Goal: Task Accomplishment & Management: Use online tool/utility

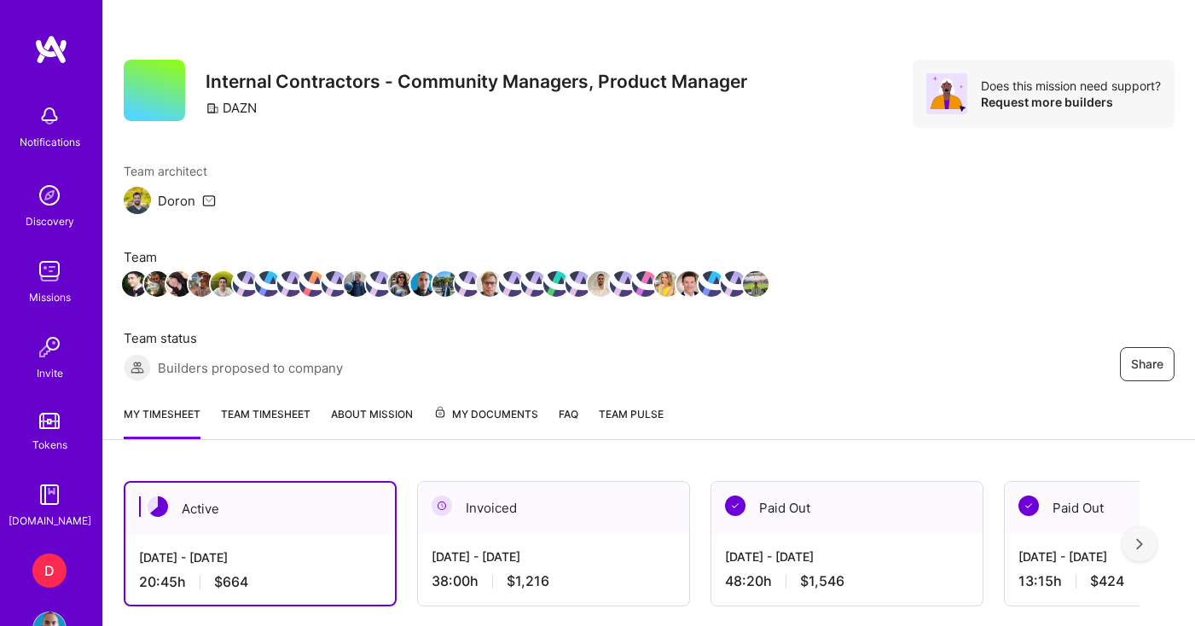
scroll to position [386, 0]
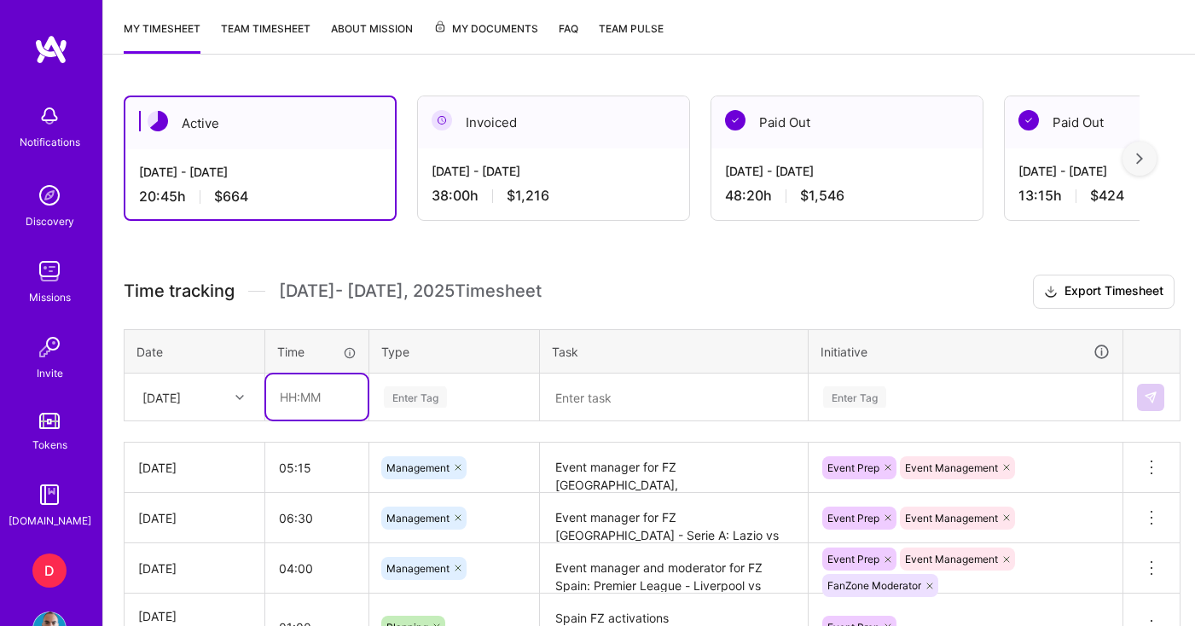
click at [316, 396] on input "text" at bounding box center [317, 396] width 102 height 45
drag, startPoint x: 315, startPoint y: 401, endPoint x: 299, endPoint y: 400, distance: 16.2
click at [298, 399] on input "05:00" at bounding box center [317, 396] width 102 height 45
type input "05:15"
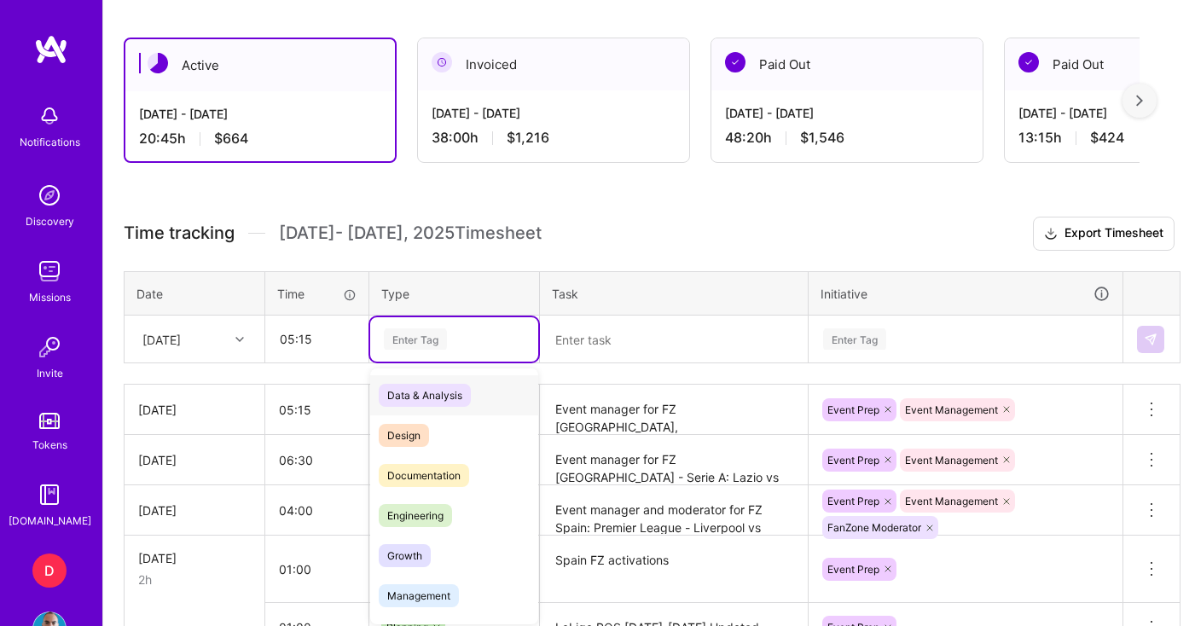
click at [453, 362] on div "option Management, selected. option Data & Analysis focused, 0 of 2. 17 results…" at bounding box center [454, 339] width 168 height 44
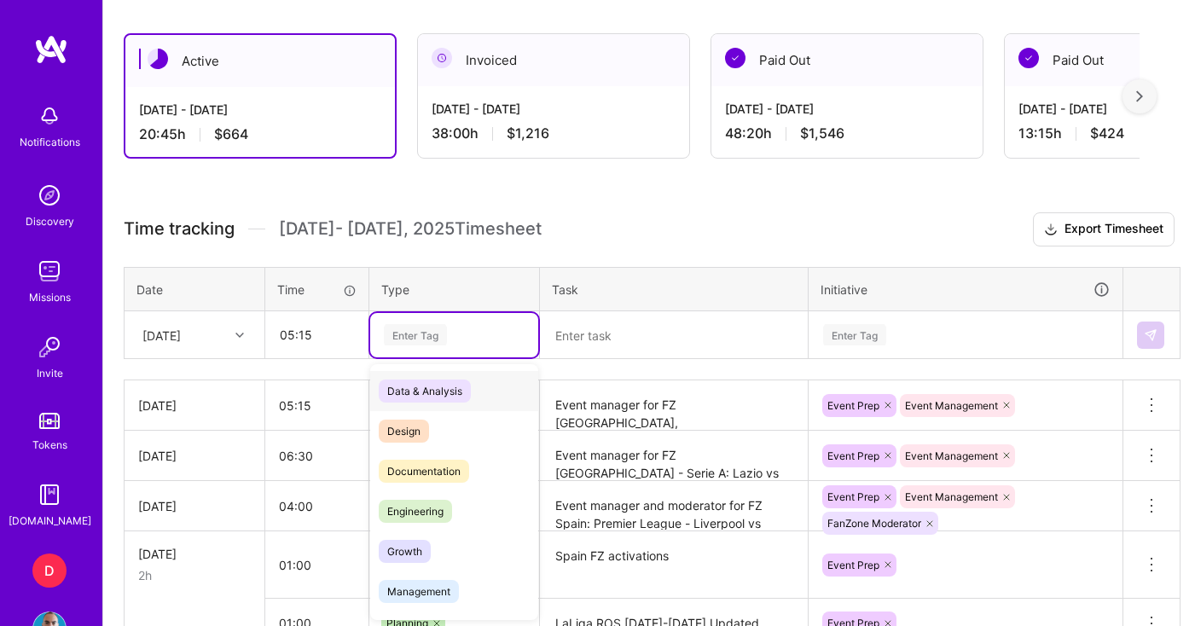
scroll to position [449, 0]
click at [431, 591] on span "Management" at bounding box center [419, 590] width 80 height 23
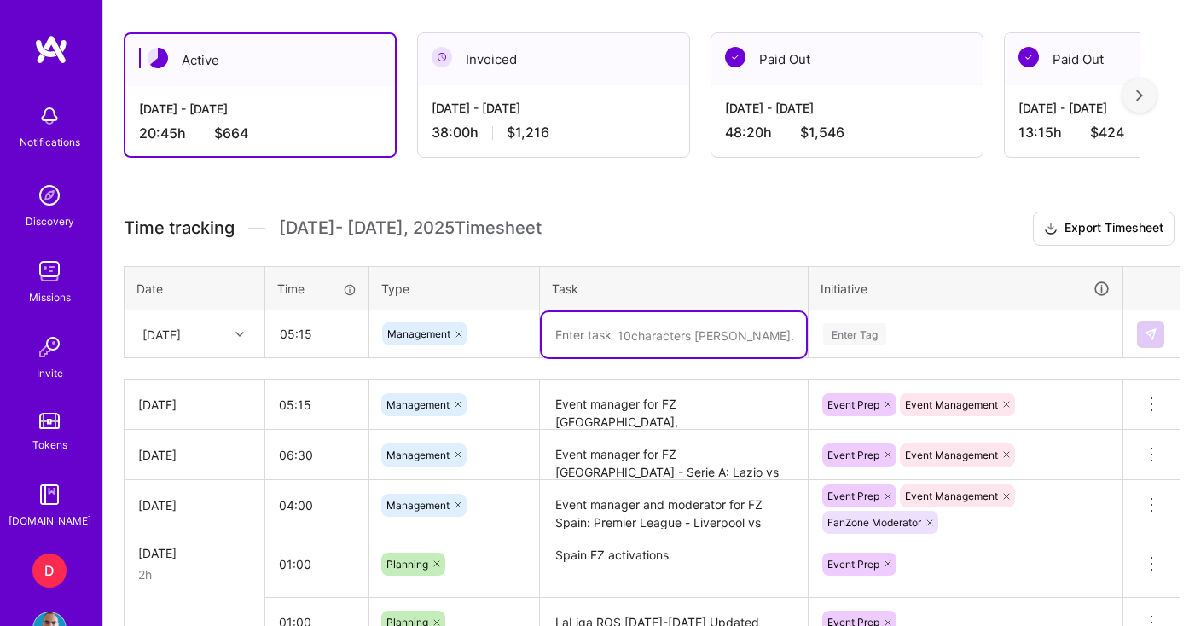
click at [612, 313] on textarea at bounding box center [674, 334] width 264 height 45
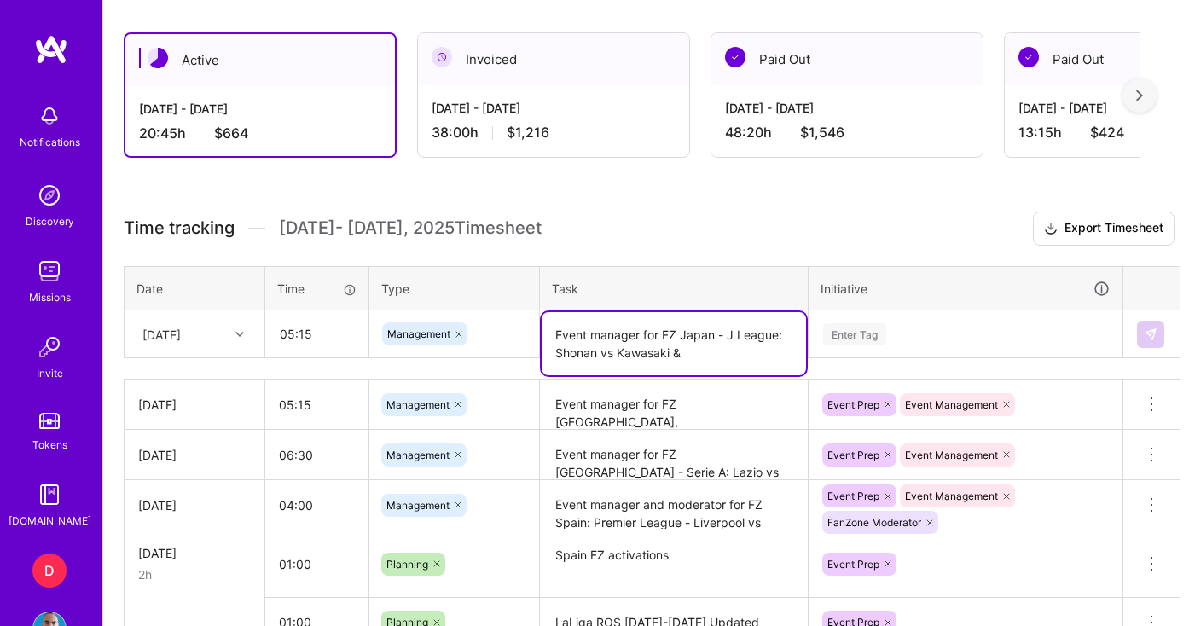
click at [660, 339] on textarea "Event manager for FZ Japan - J League: Shonan vs Kawasaki &" at bounding box center [674, 343] width 264 height 63
click at [666, 334] on textarea "Event manager for 2FZ Japan - J League: Shonan vs Kawasaki &" at bounding box center [674, 343] width 264 height 63
click at [668, 334] on textarea "Event manager for 2FZ Japan - J League: Shonan vs Kawasaki &" at bounding box center [674, 343] width 264 height 63
click at [705, 360] on textarea "Event manager for 2 FZ Japan - J League: Shonan vs Kawasaki &" at bounding box center [674, 343] width 264 height 63
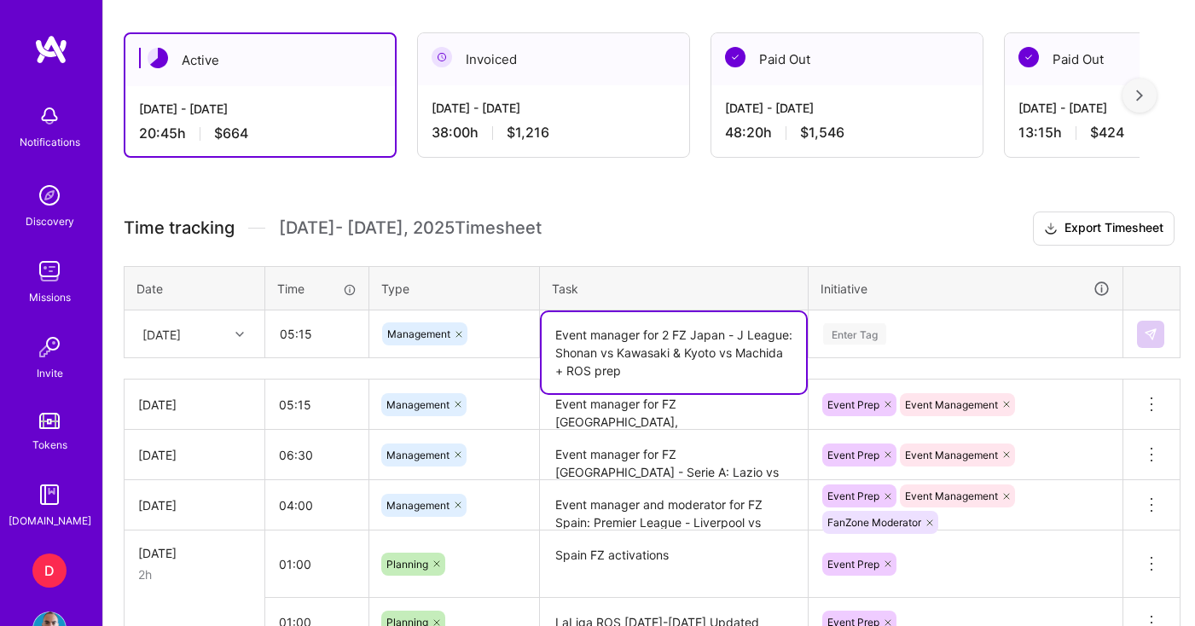
type textarea "Event manager for 2 FZ Japan - J League: Shonan vs Kawasaki & Kyoto vs Machida …"
click at [892, 350] on div "Enter Tag" at bounding box center [966, 334] width 312 height 44
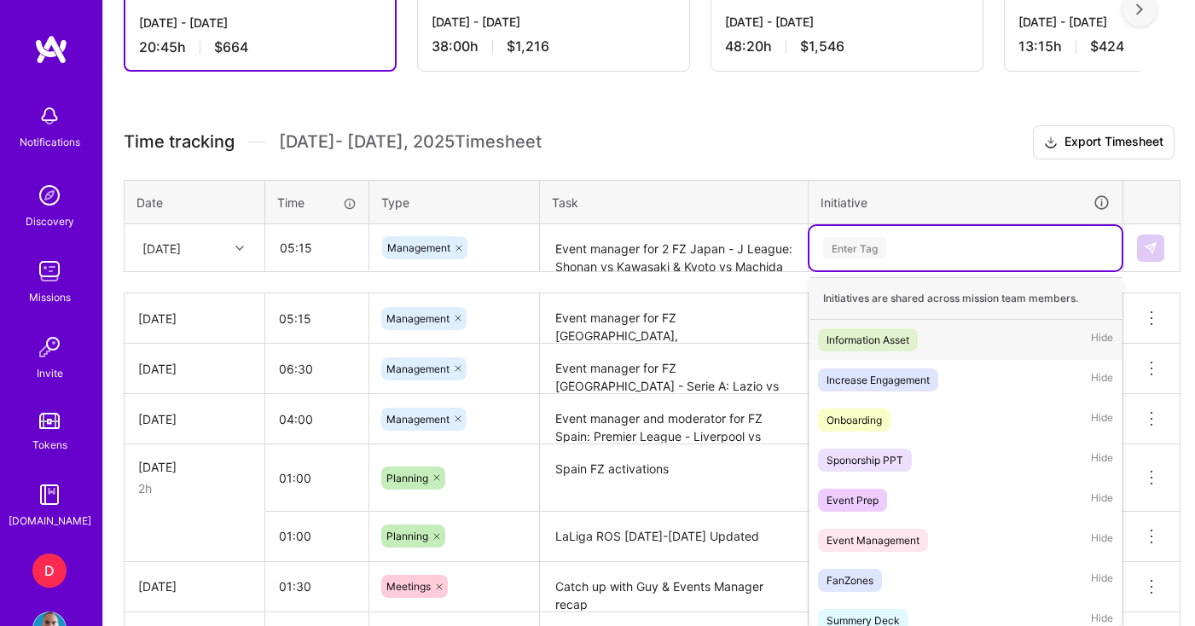
scroll to position [543, 0]
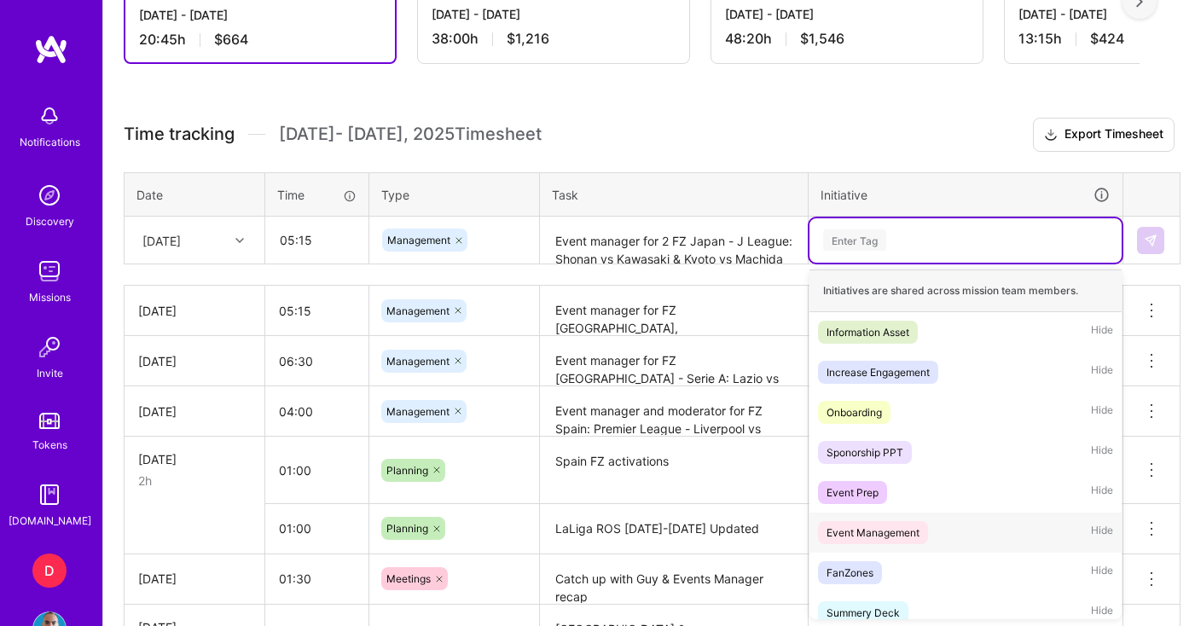
click at [907, 524] on div "Event Management" at bounding box center [873, 533] width 93 height 18
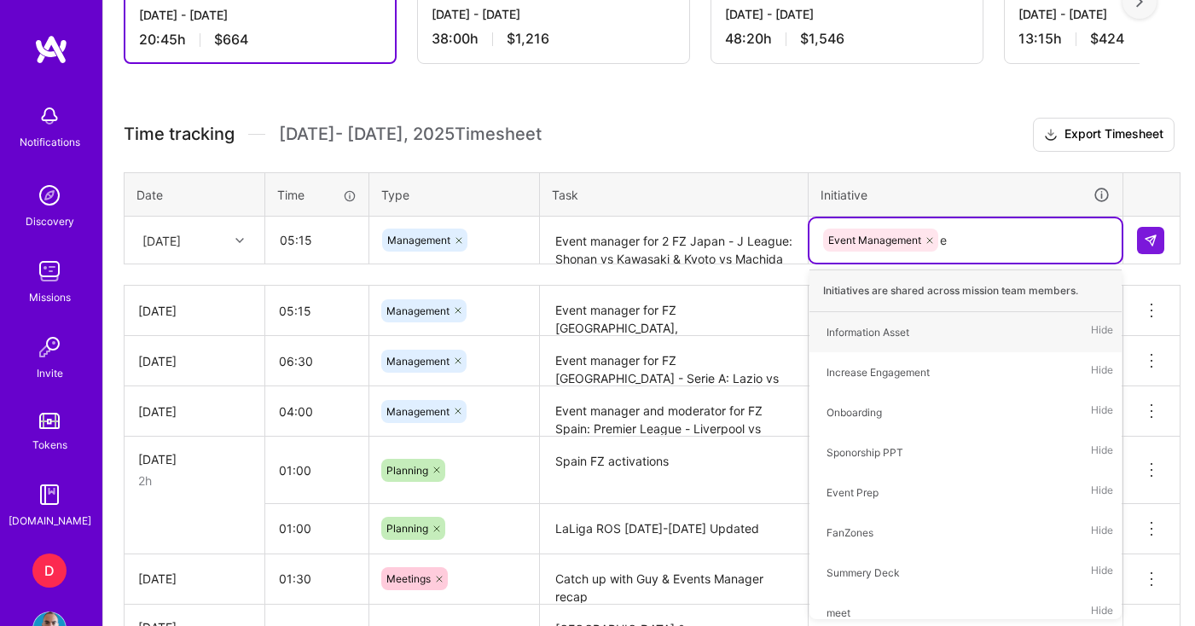
type input "ev"
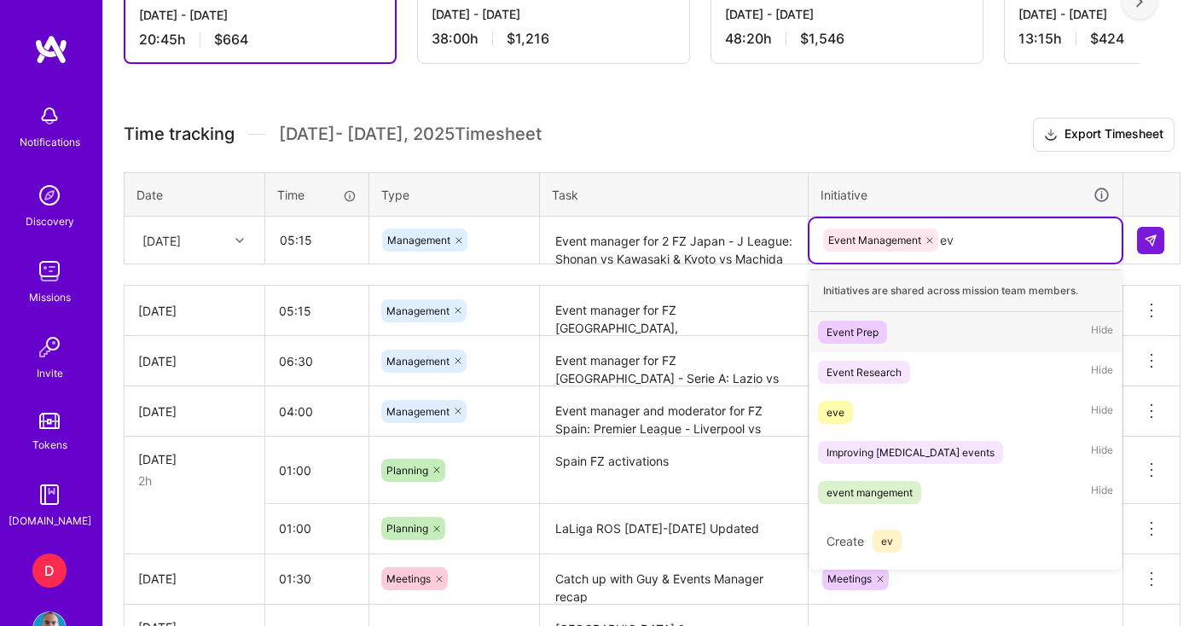
click at [855, 333] on div "Event Prep" at bounding box center [853, 332] width 52 height 18
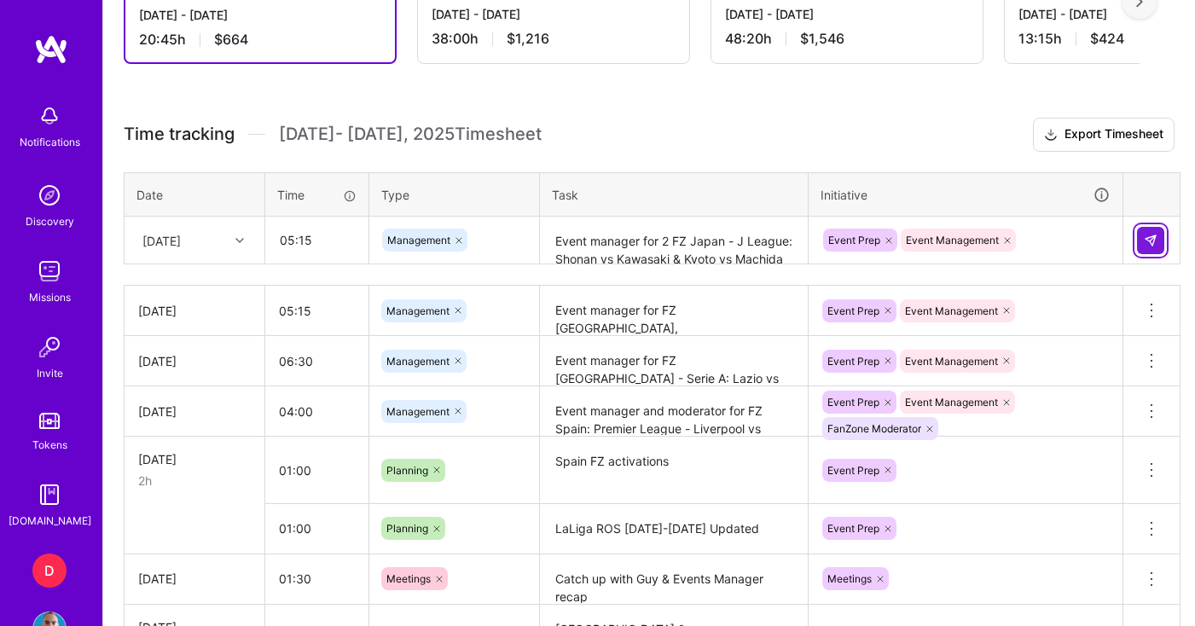
click at [1158, 236] on button at bounding box center [1150, 240] width 27 height 27
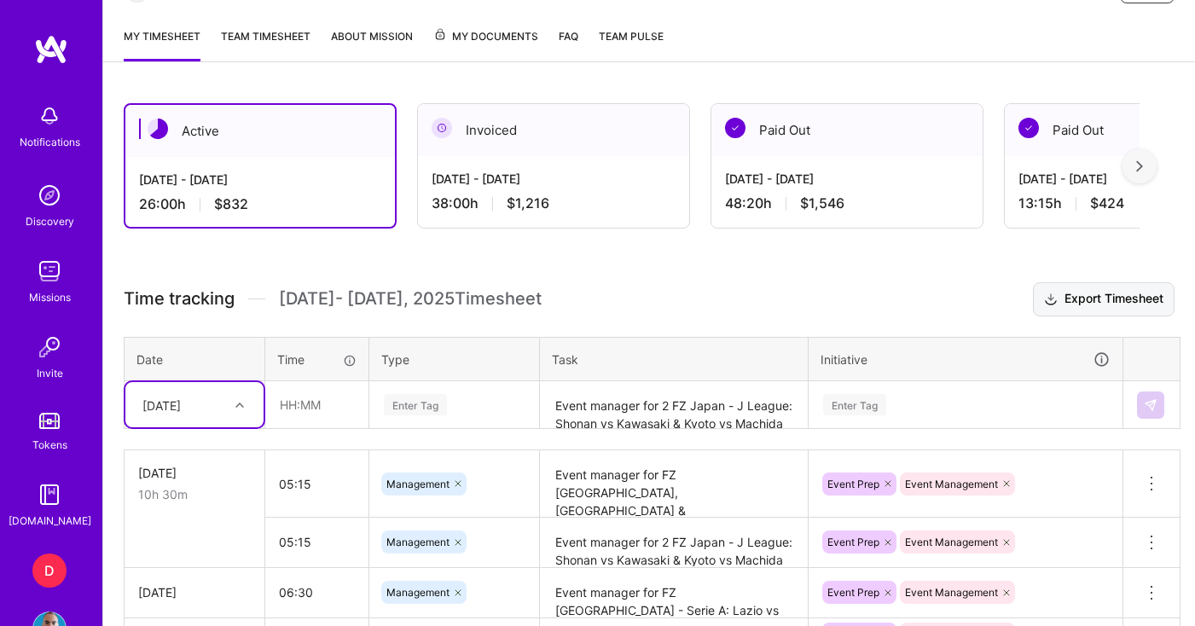
scroll to position [377, 0]
click at [326, 400] on input "text" at bounding box center [317, 405] width 102 height 45
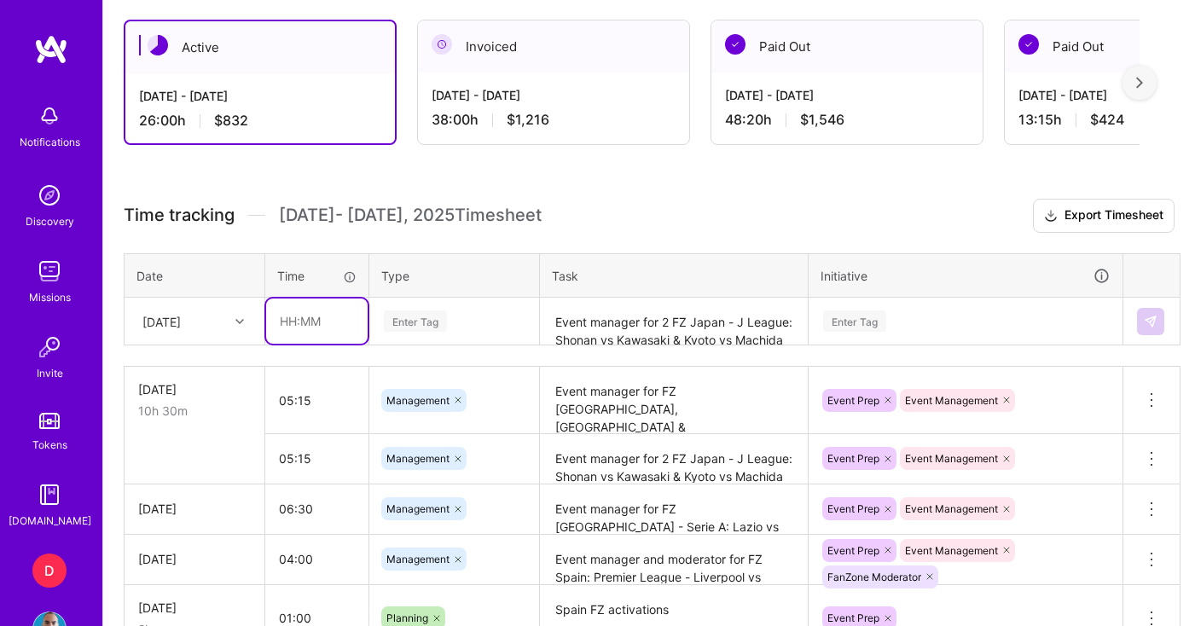
scroll to position [466, 0]
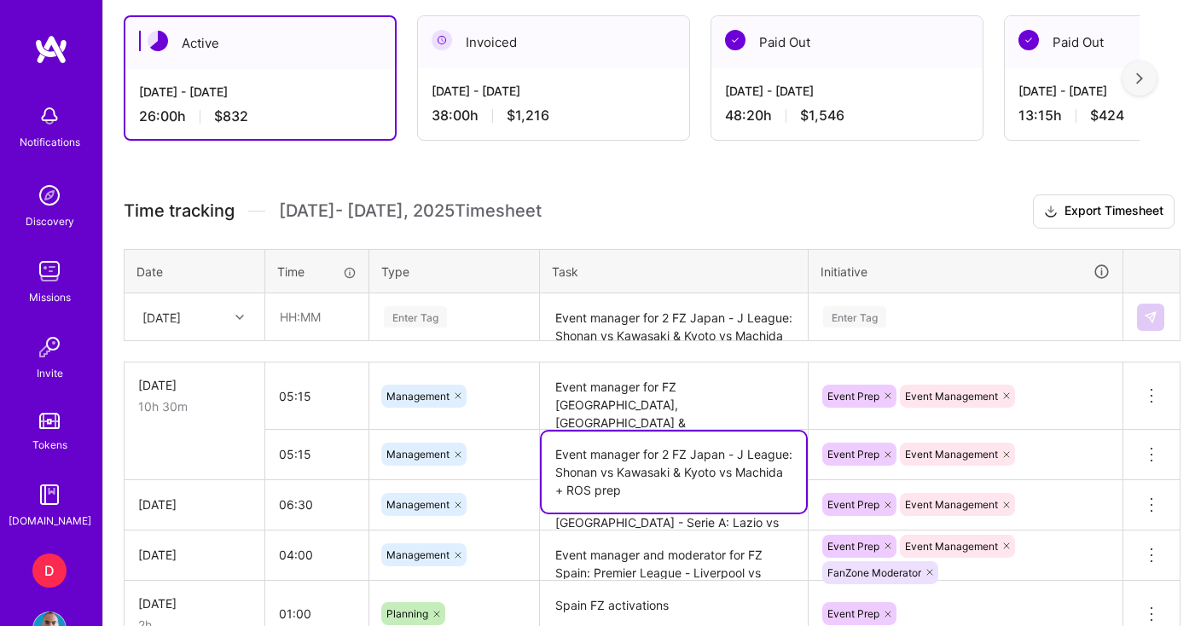
drag, startPoint x: 555, startPoint y: 453, endPoint x: 653, endPoint y: 479, distance: 101.6
click at [658, 491] on textarea "Event manager for 2 FZ Japan - J League: Shonan vs Kawasaki & Kyoto vs Machida …" at bounding box center [674, 472] width 264 height 81
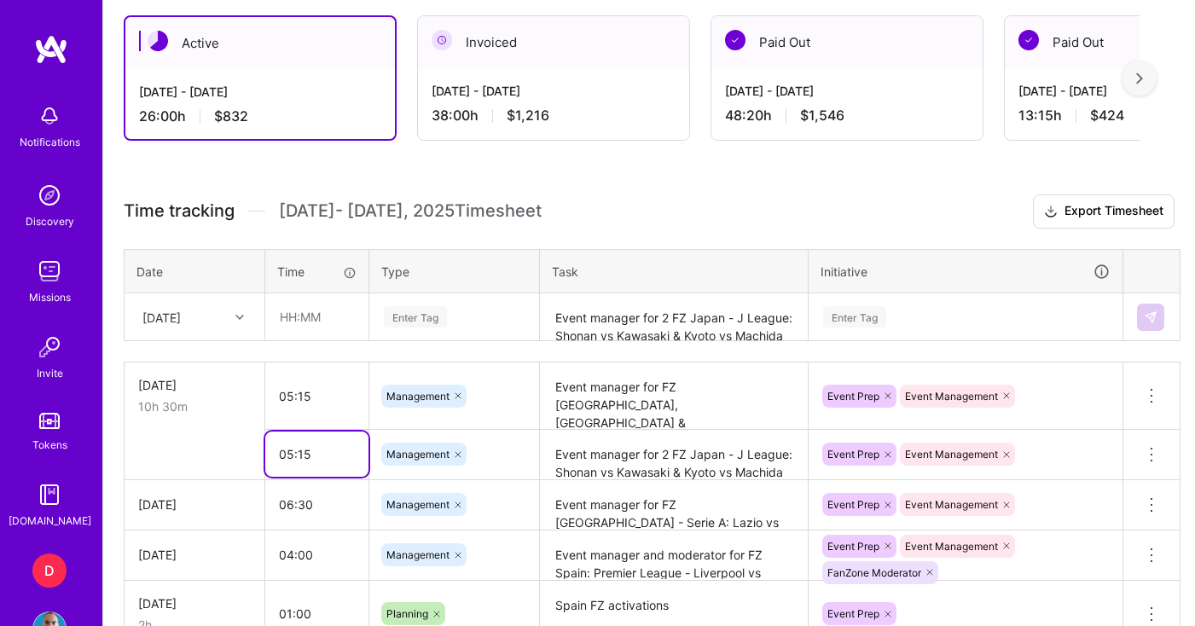
click at [332, 465] on input "05:15" at bounding box center [316, 454] width 103 height 45
click at [1156, 441] on button at bounding box center [1151, 454] width 56 height 49
click at [1117, 482] on button "Delete row" at bounding box center [1109, 484] width 89 height 42
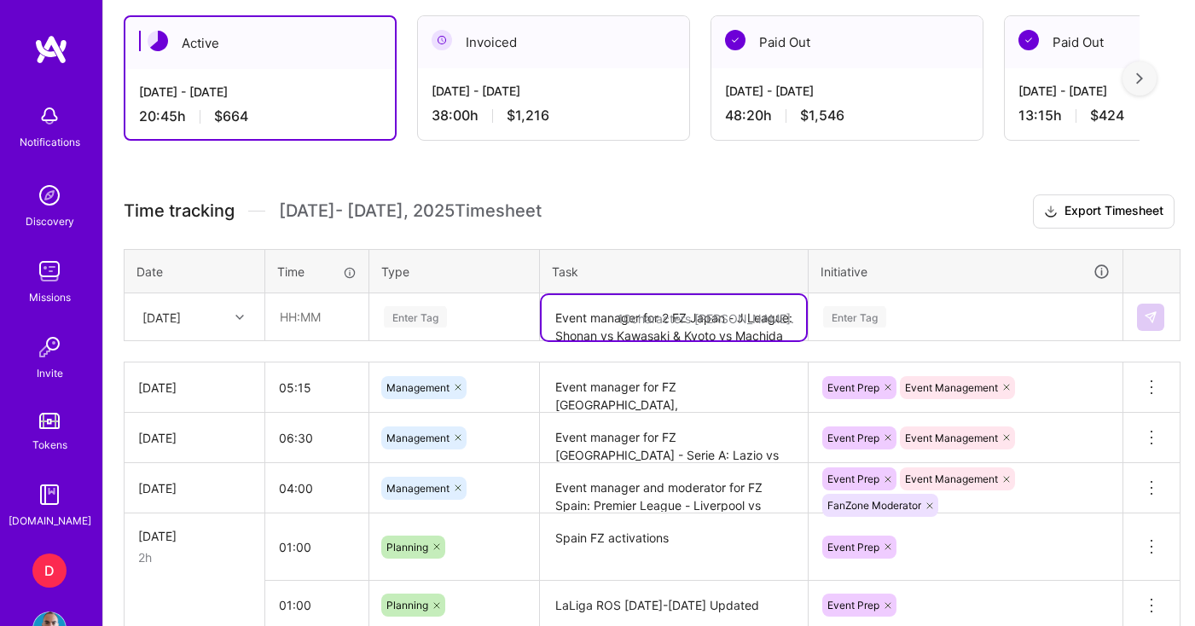
click at [578, 326] on textarea "Event manager for 2 FZ Japan - J League: Shonan vs Kawasaki & Kyoto vs Machida …" at bounding box center [674, 317] width 264 height 45
paste textarea "Event manager for 2 FZ Japan - J League: Shonan vs Kawasaki & Kyoto vs Machida …"
type textarea "Event manager for 2 FZ Japan - J League: Shonan vs Kawasaki & Kyoto vs Machida …"
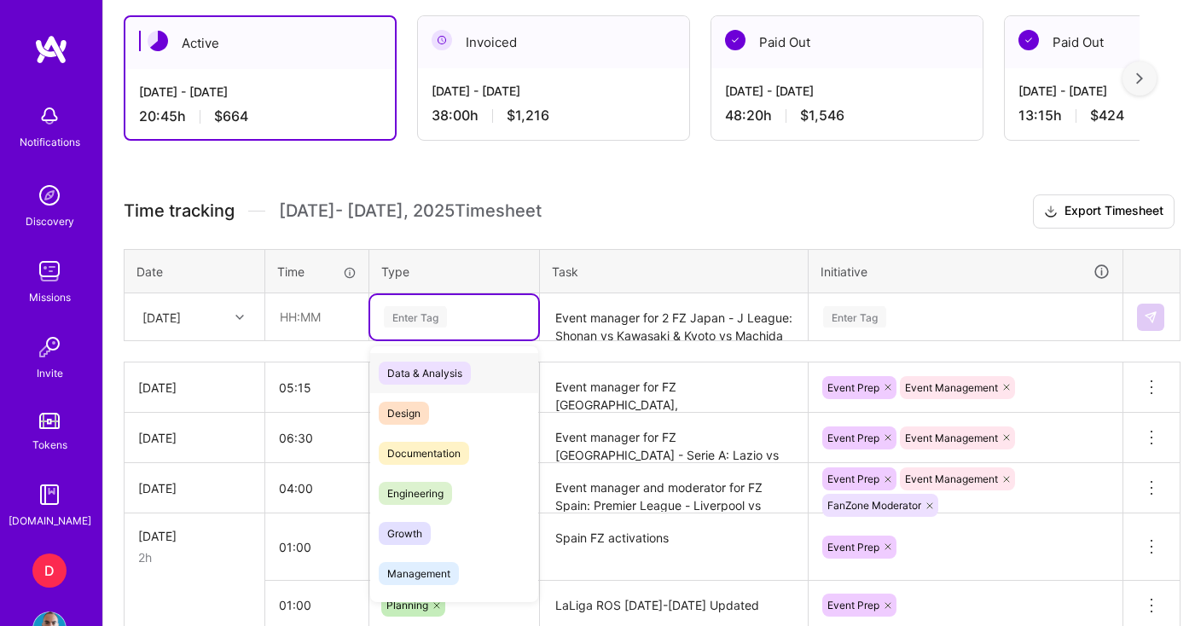
click at [477, 308] on div "Enter Tag" at bounding box center [454, 316] width 144 height 21
click at [425, 572] on span "Management" at bounding box center [419, 573] width 80 height 23
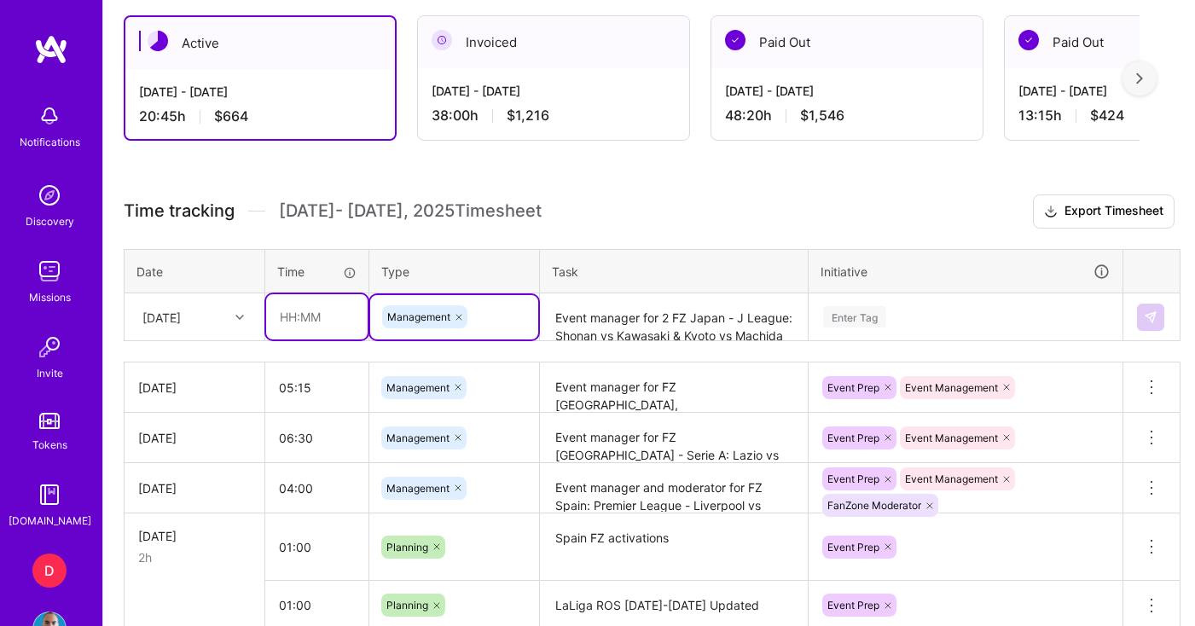
click at [298, 314] on input "text" at bounding box center [317, 316] width 102 height 45
drag, startPoint x: 311, startPoint y: 317, endPoint x: 297, endPoint y: 317, distance: 13.6
click at [297, 317] on input "05:00" at bounding box center [317, 316] width 102 height 45
type input "05:15"
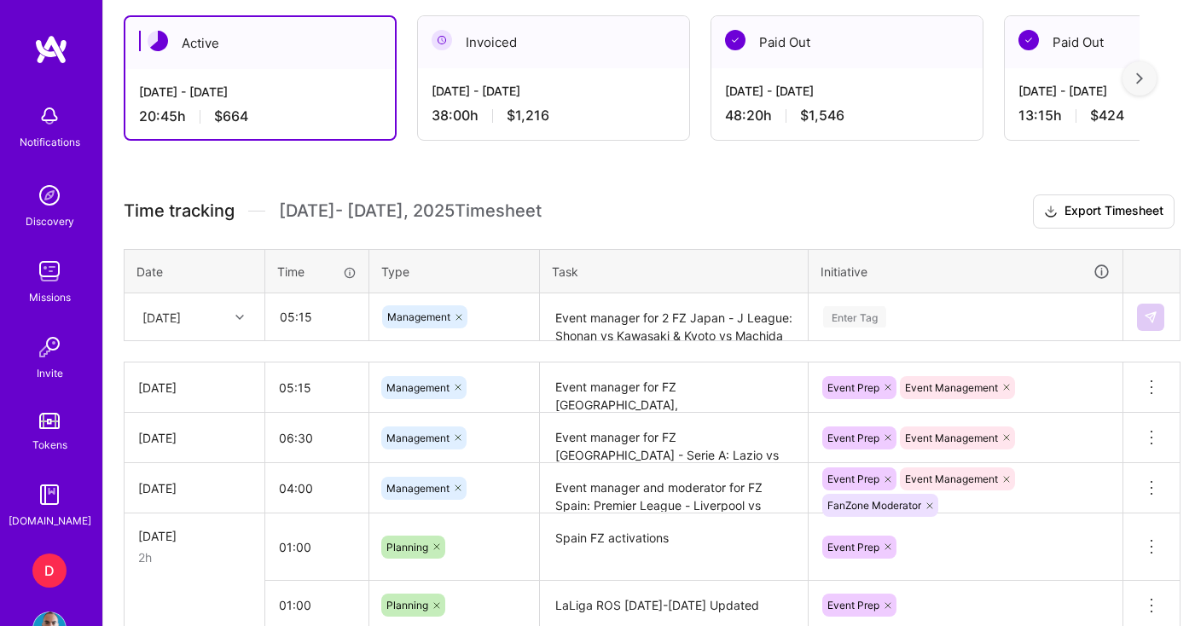
click at [845, 323] on div "Enter Tag" at bounding box center [966, 317] width 312 height 44
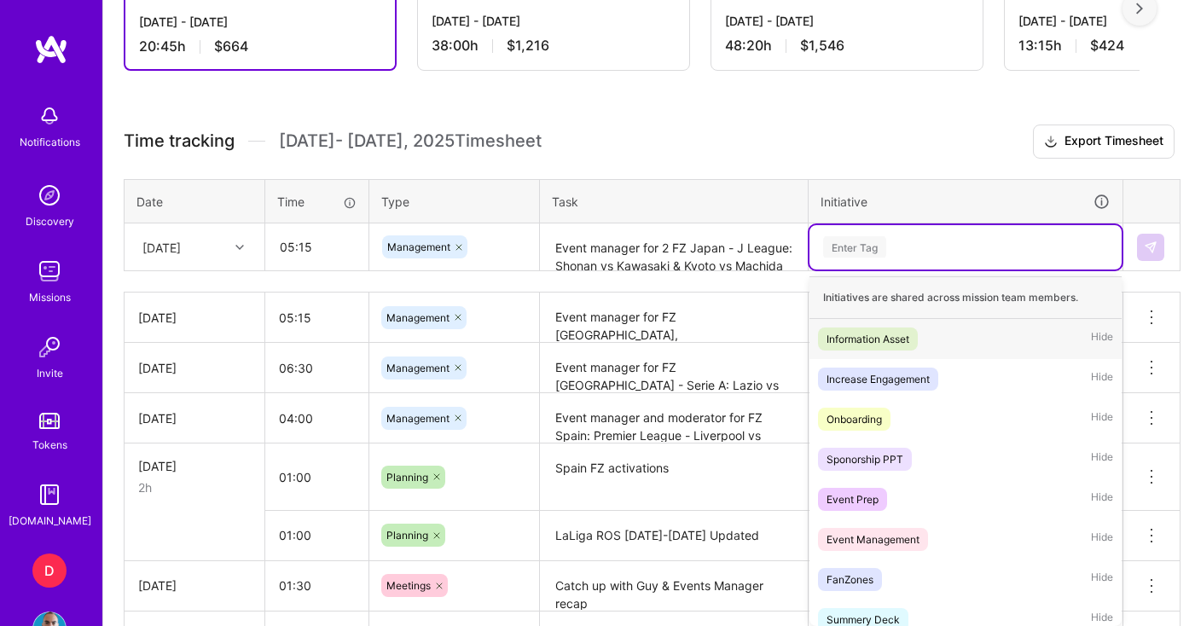
scroll to position [543, 0]
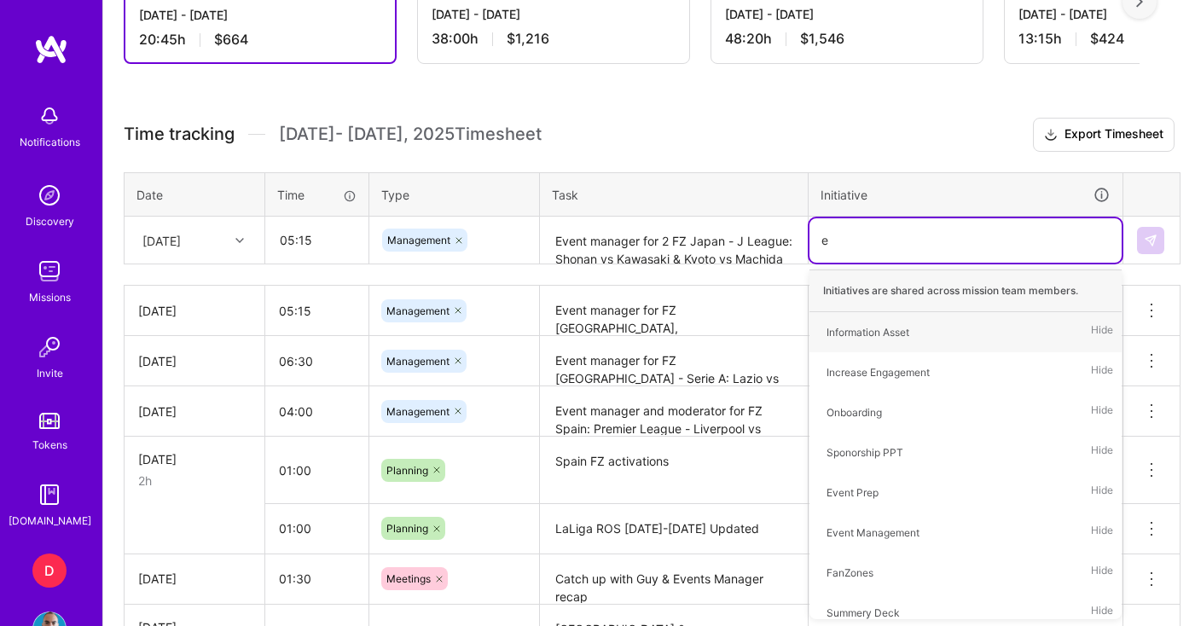
type input "ev"
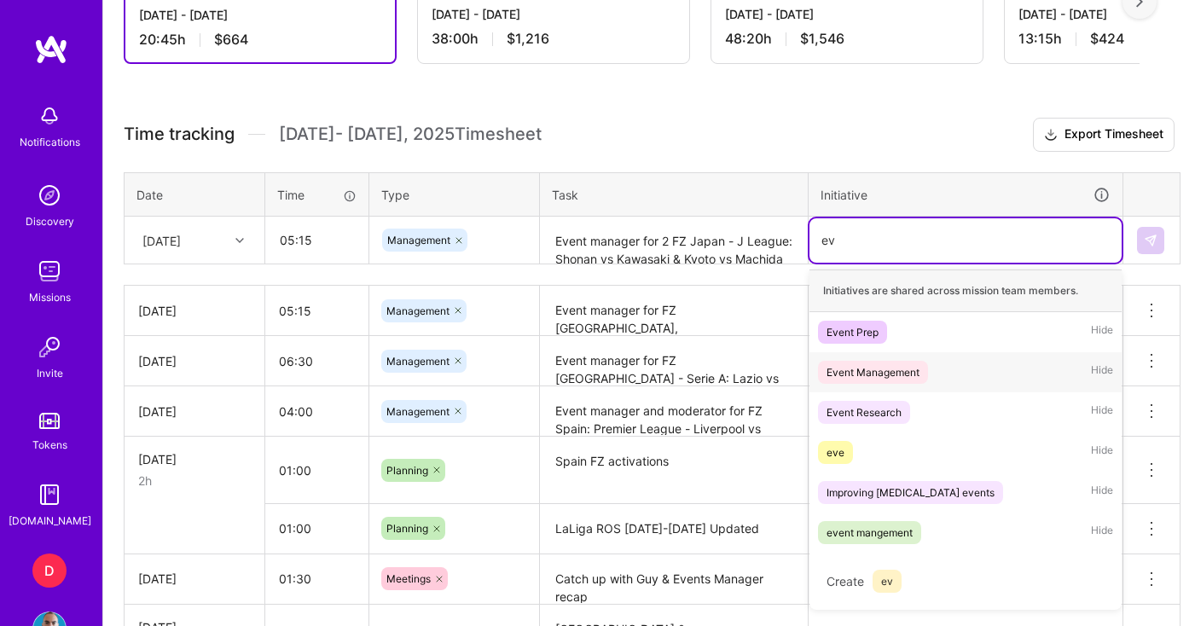
click at [876, 368] on div "Event Management" at bounding box center [873, 372] width 93 height 18
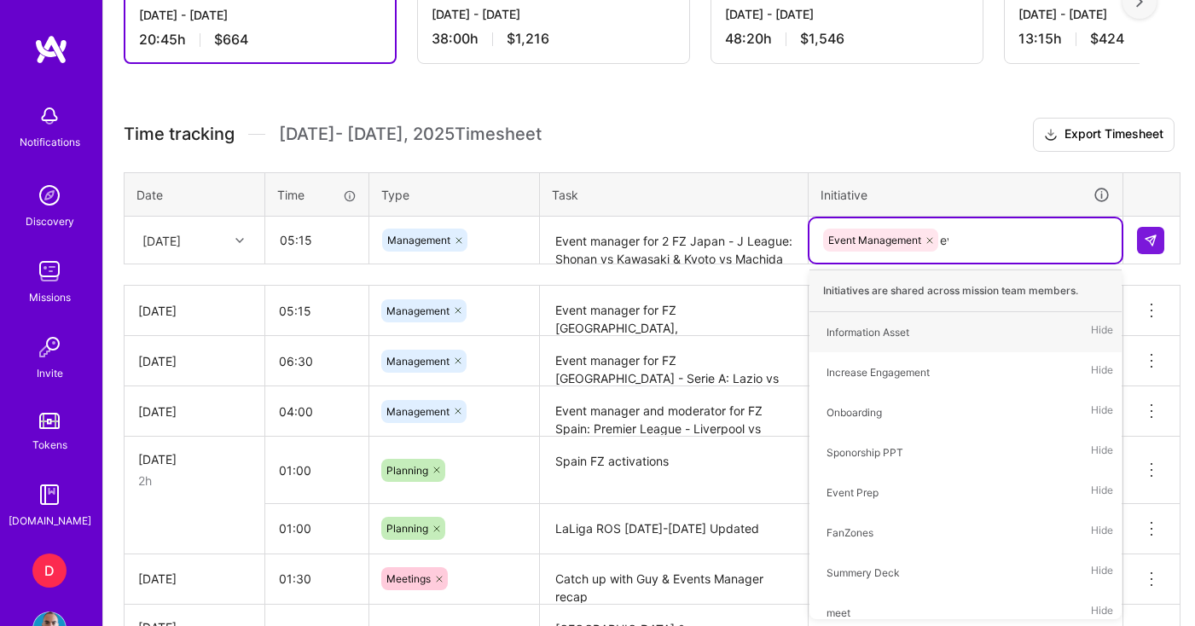
type input "eve"
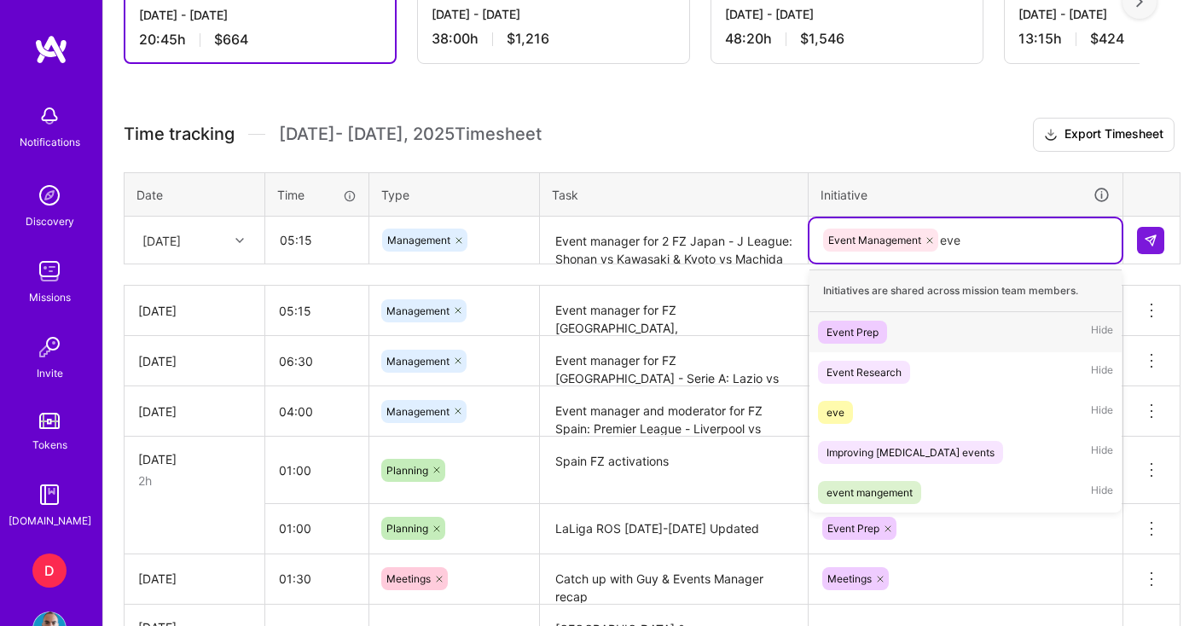
click at [861, 333] on div "Event Prep" at bounding box center [853, 332] width 52 height 18
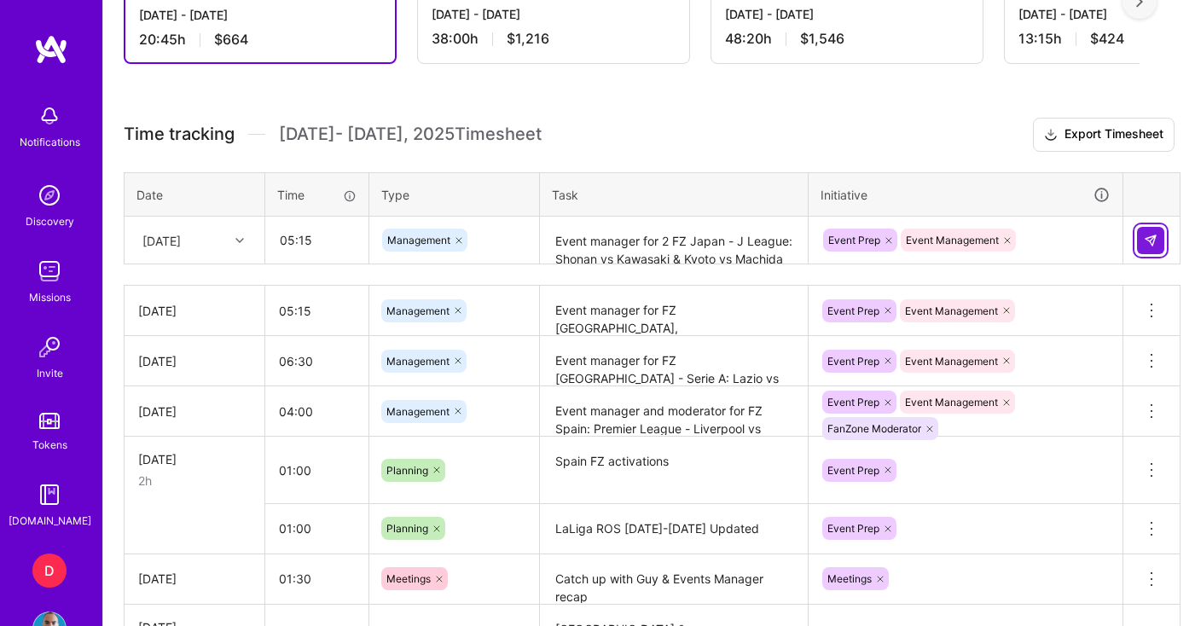
click at [1153, 242] on img at bounding box center [1151, 241] width 14 height 14
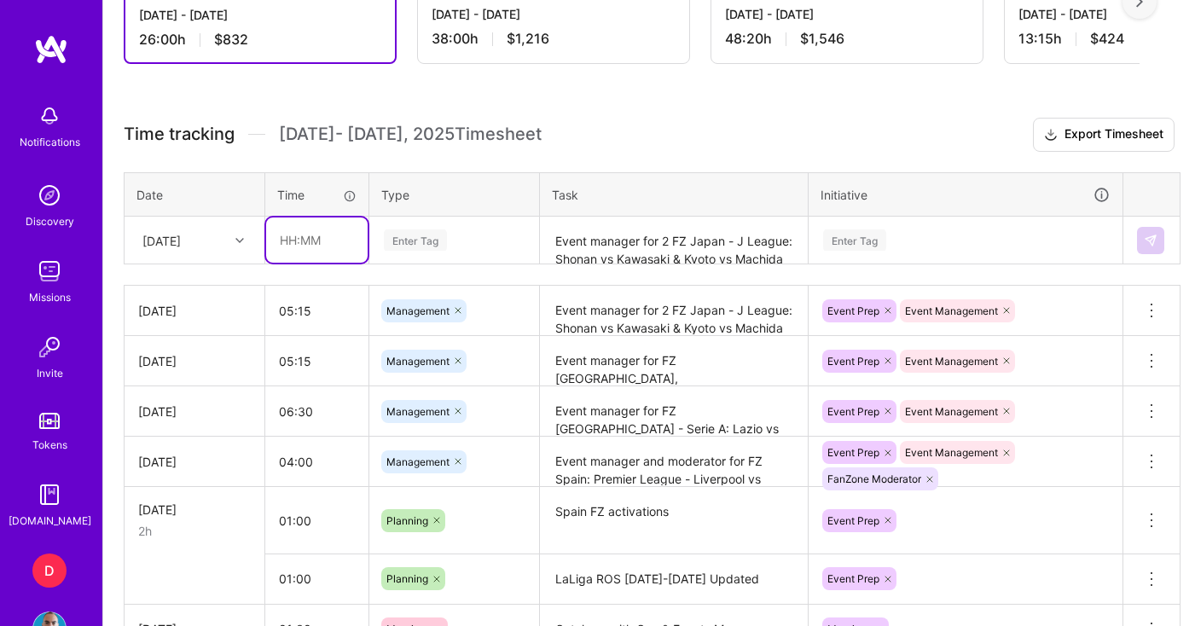
click at [316, 237] on input "text" at bounding box center [317, 240] width 102 height 45
type input "9"
type input "01:00"
click at [411, 245] on div "Enter Tag" at bounding box center [415, 240] width 63 height 26
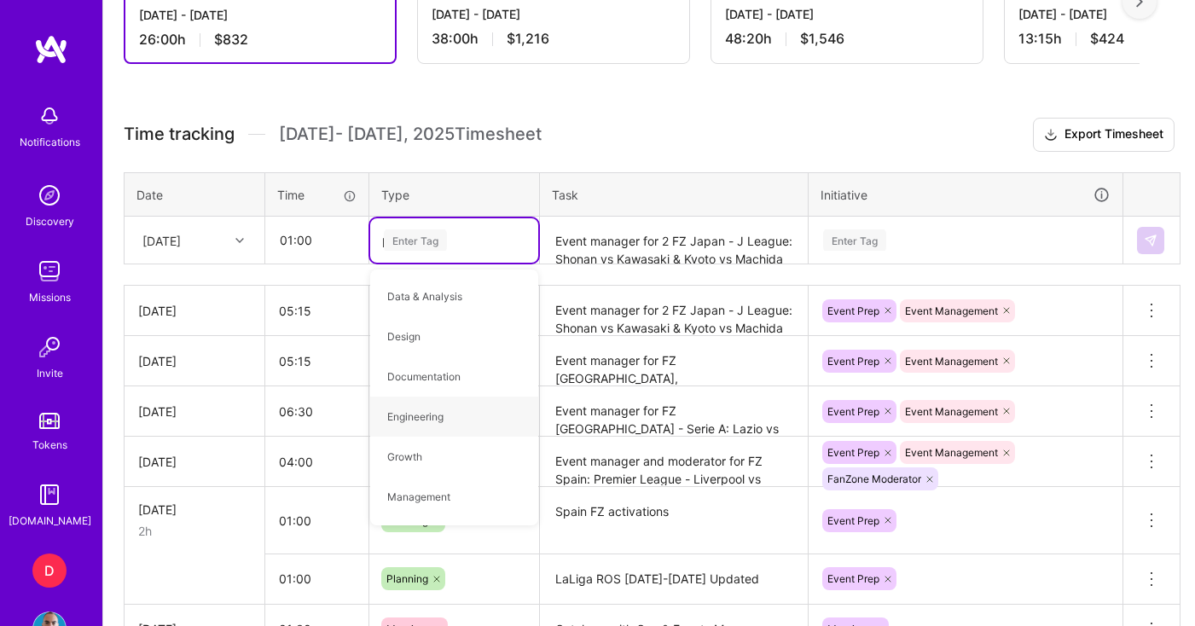
type input "pl"
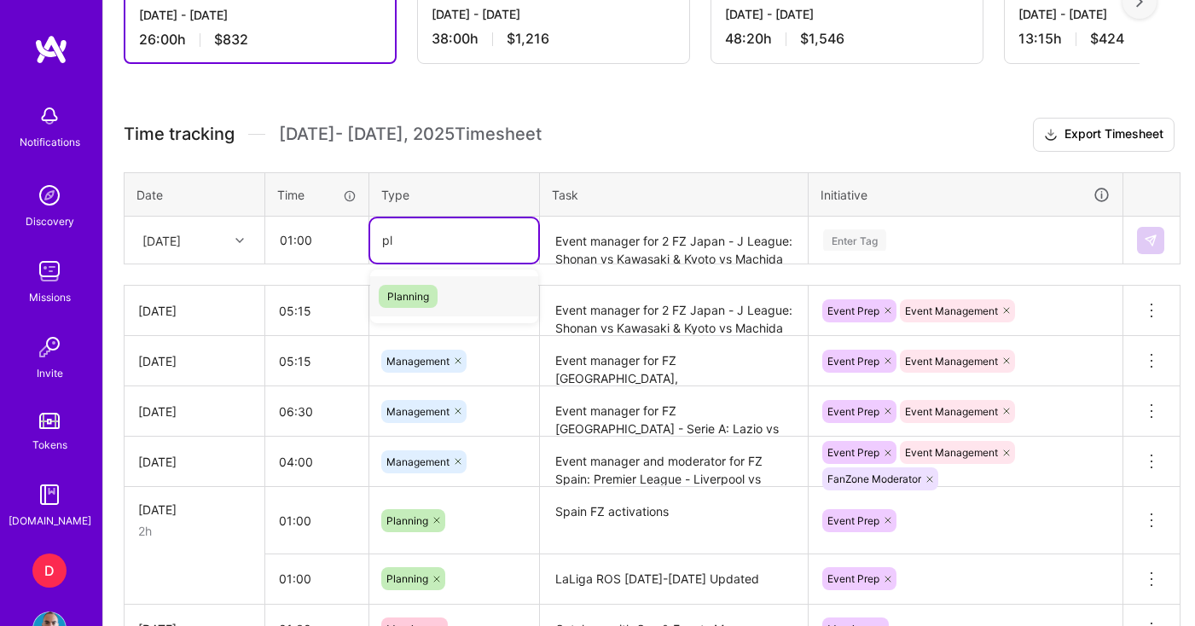
click at [417, 287] on span "Planning" at bounding box center [408, 296] width 59 height 23
click at [581, 245] on textarea "Event manager for 2 FZ Japan - J League: Shonan vs Kawasaki & Kyoto vs Machida …" at bounding box center [674, 240] width 264 height 45
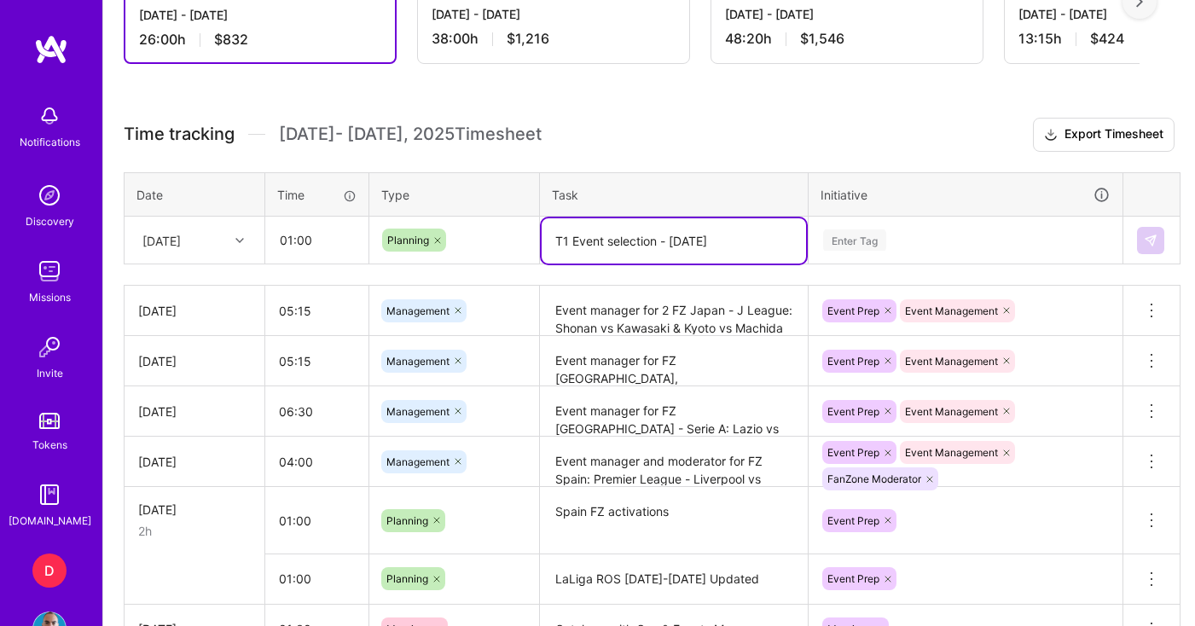
click at [662, 241] on textarea "T1 Event selection - [DATE]" at bounding box center [674, 240] width 264 height 45
click at [668, 241] on textarea "T1 Event selection - [DATE]" at bounding box center [674, 240] width 264 height 45
click at [576, 240] on textarea "T1 Event selection - [DATE]" at bounding box center [674, 240] width 264 height 45
click at [572, 245] on textarea "T1 Event selection - [DATE]" at bounding box center [674, 240] width 264 height 45
click at [670, 242] on textarea "T1 Event selection - [DATE]" at bounding box center [674, 240] width 264 height 45
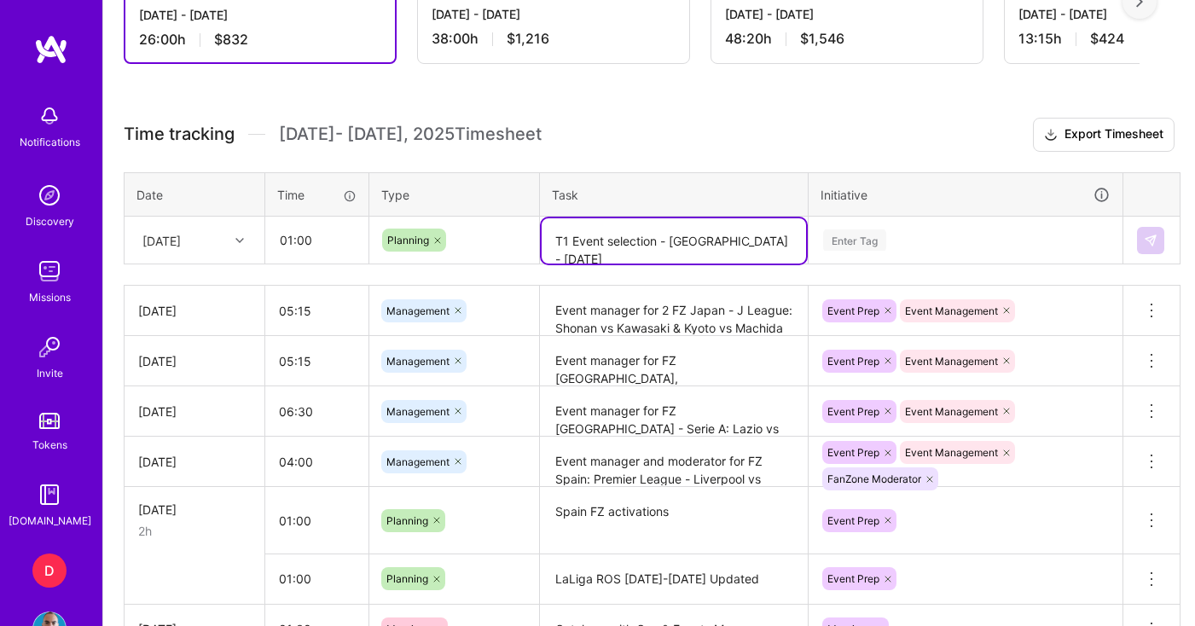
type textarea "T1 Event selection - [GEOGRAPHIC_DATA] - [DATE]"
click at [847, 249] on div "Enter Tag" at bounding box center [854, 240] width 63 height 26
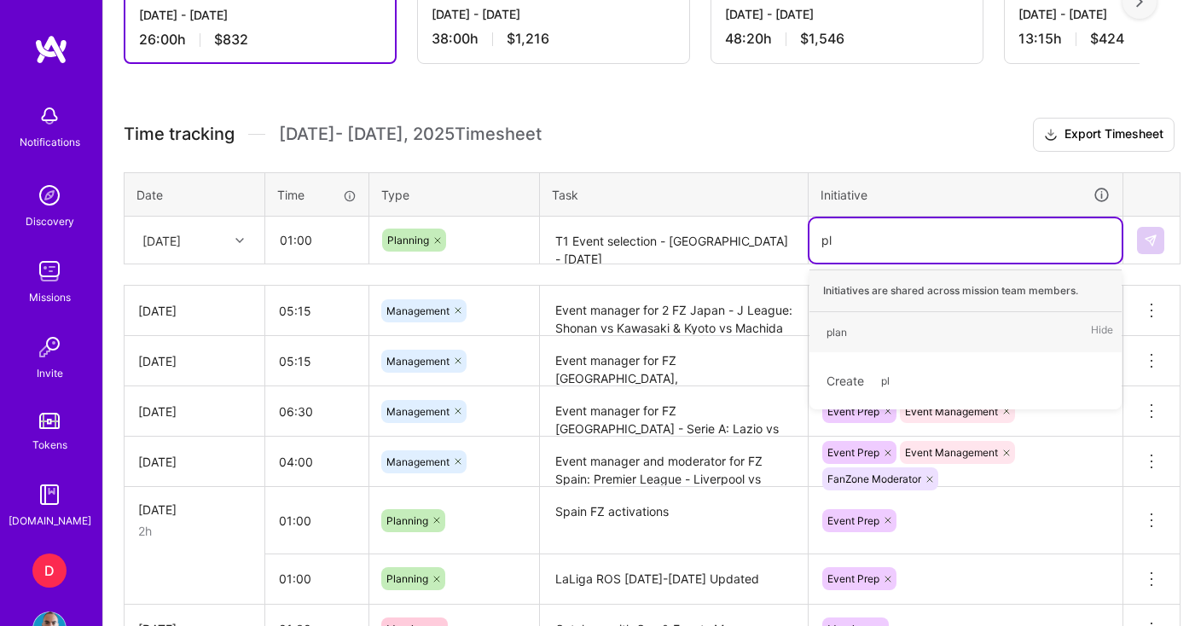
type input "p"
type input "pla"
click at [831, 343] on span "plan" at bounding box center [837, 332] width 38 height 23
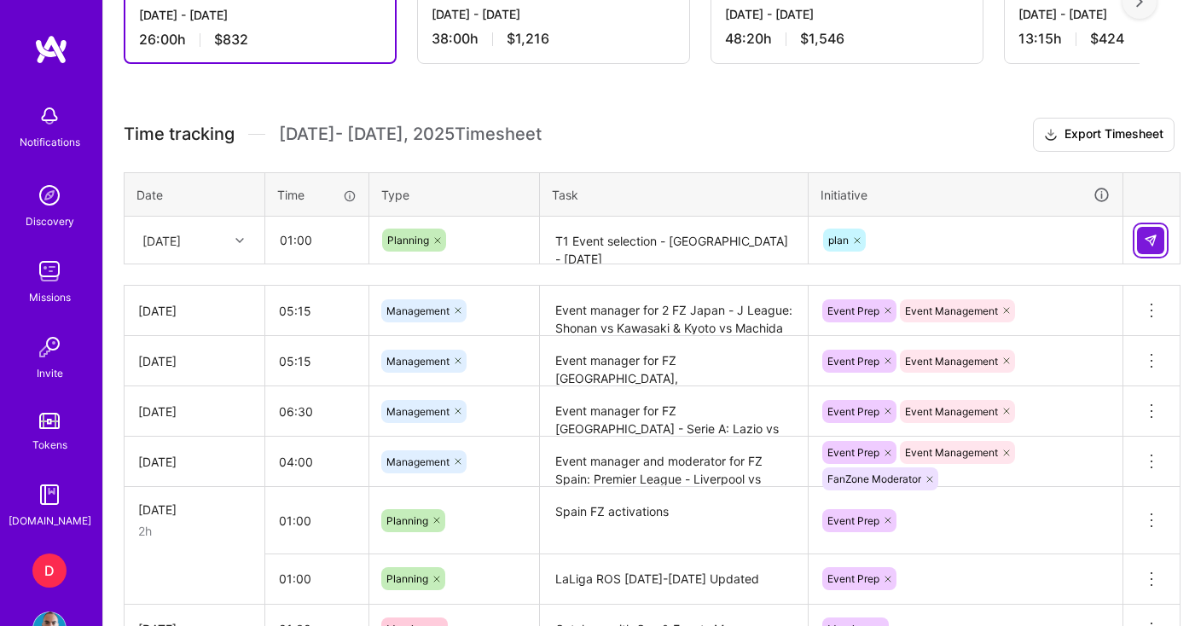
click at [1151, 241] on img at bounding box center [1151, 241] width 14 height 14
